Goal: Task Accomplishment & Management: Use online tool/utility

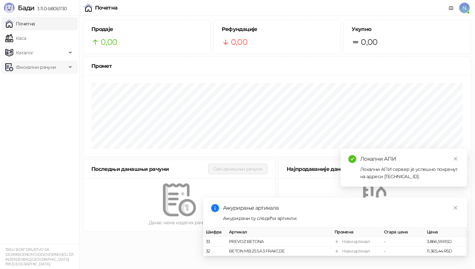
click at [36, 68] on span "Фискални рачуни" at bounding box center [36, 67] width 40 height 13
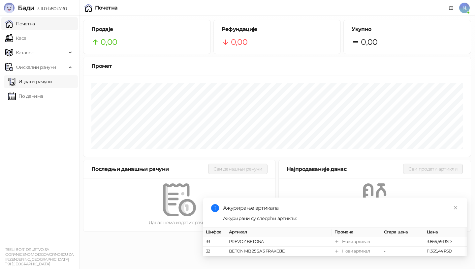
click at [36, 83] on link "Издати рачуни" at bounding box center [30, 81] width 44 height 13
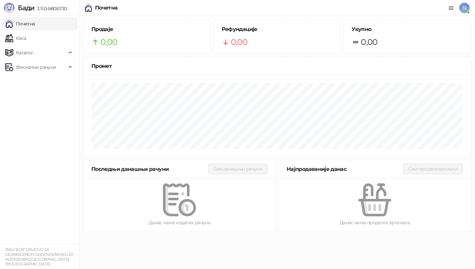
click at [463, 7] on span "N." at bounding box center [464, 8] width 11 height 11
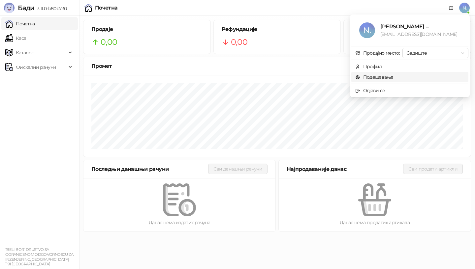
click at [373, 77] on link "Подешавања" at bounding box center [374, 77] width 38 height 6
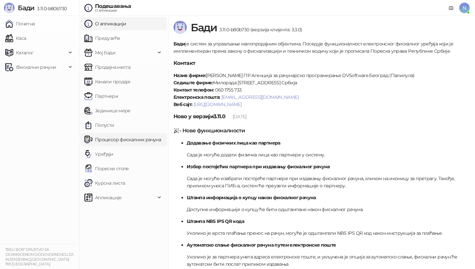
click at [115, 140] on link "Процесор фискалних рачуна" at bounding box center [122, 139] width 76 height 13
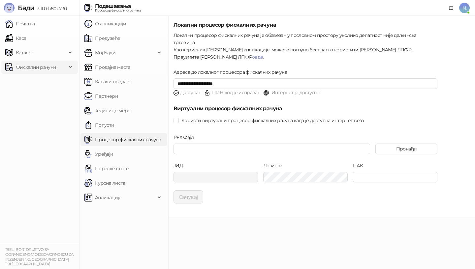
click at [33, 65] on span "Фискални рачуни" at bounding box center [36, 67] width 40 height 13
click at [31, 82] on link "Издати рачуни" at bounding box center [30, 81] width 44 height 13
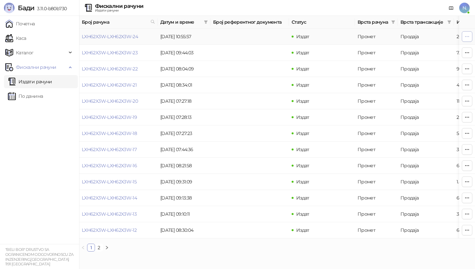
click at [465, 35] on icon "button" at bounding box center [466, 36] width 5 height 5
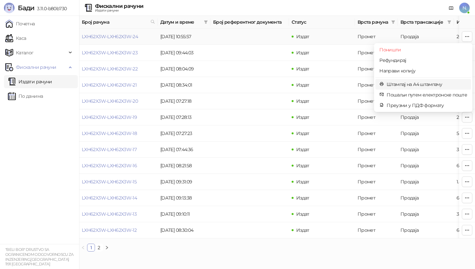
click at [410, 84] on span "Штампај на А4 штампачу" at bounding box center [426, 84] width 80 height 7
